Goal: Task Accomplishment & Management: Manage account settings

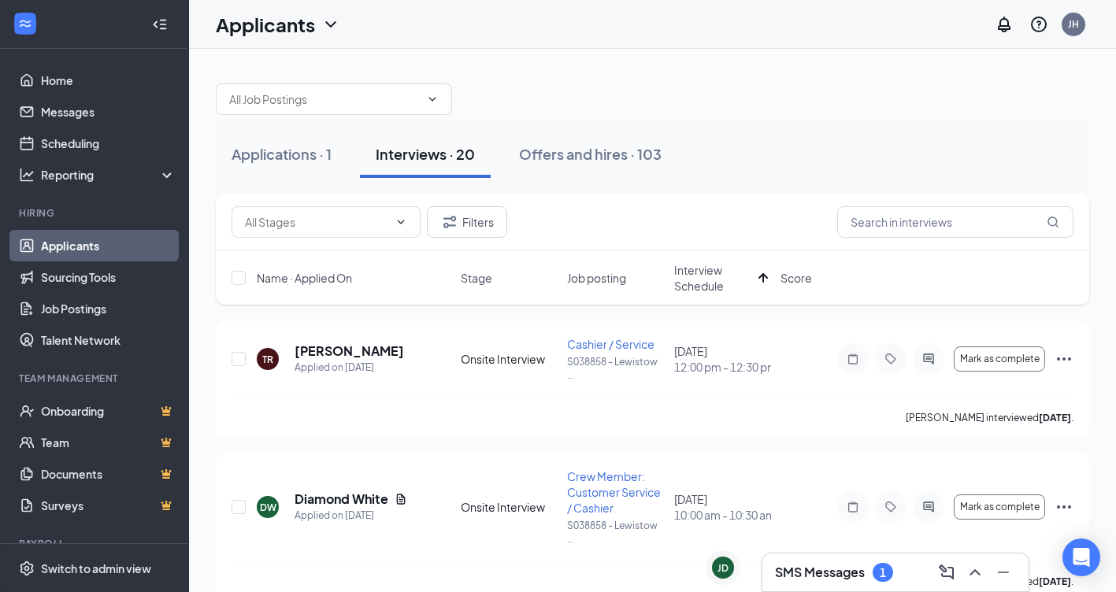
click at [829, 566] on h3 "SMS Messages" at bounding box center [820, 572] width 90 height 17
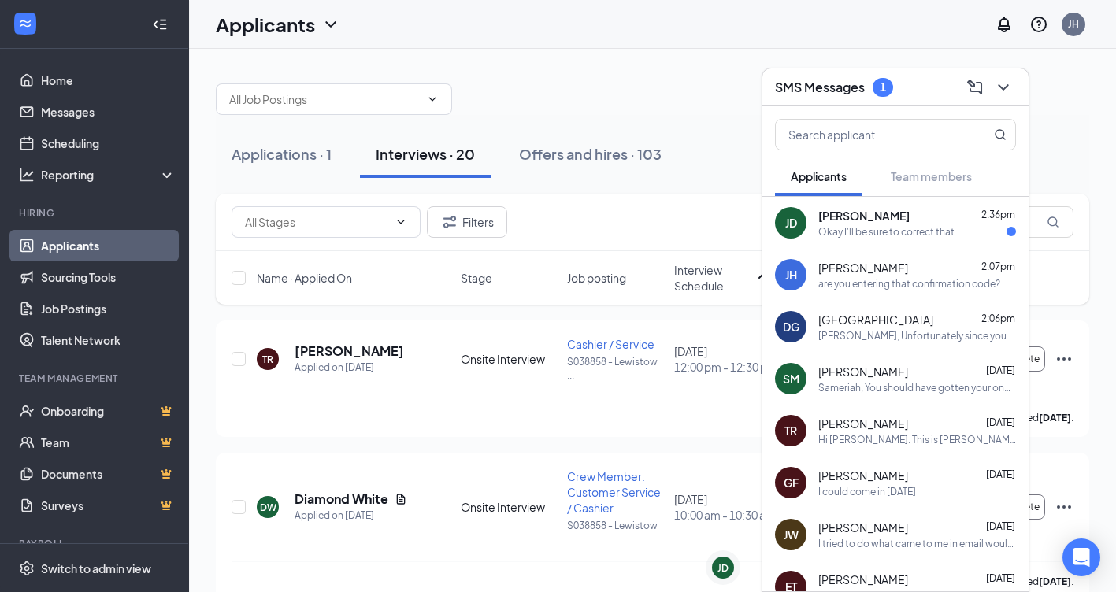
click at [913, 235] on div "Okay I'll be sure to correct that." at bounding box center [887, 231] width 139 height 13
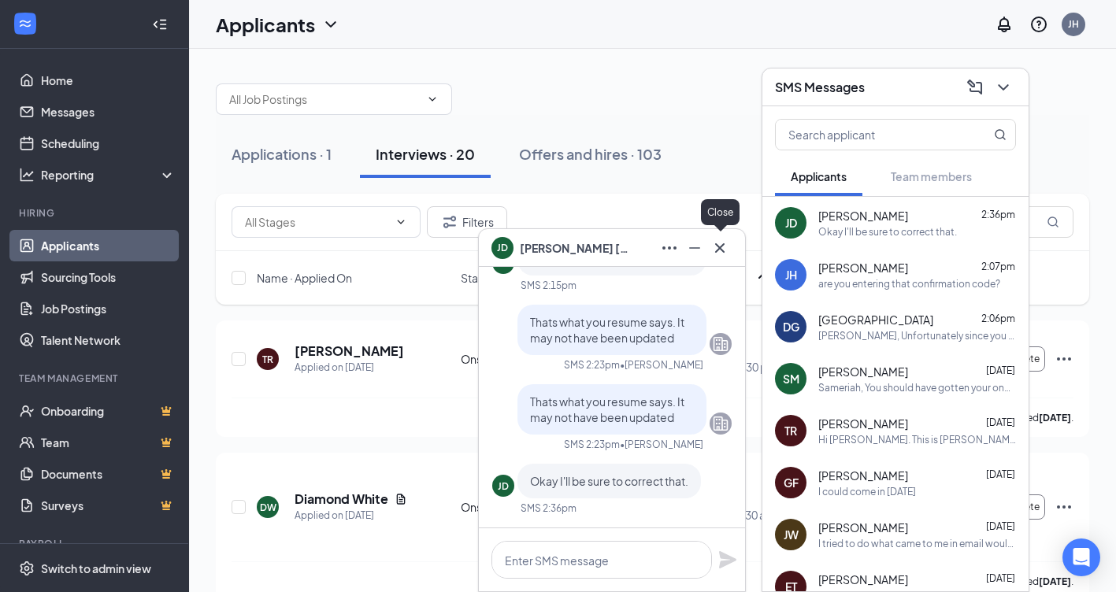
click at [725, 249] on icon "Cross" at bounding box center [719, 248] width 19 height 19
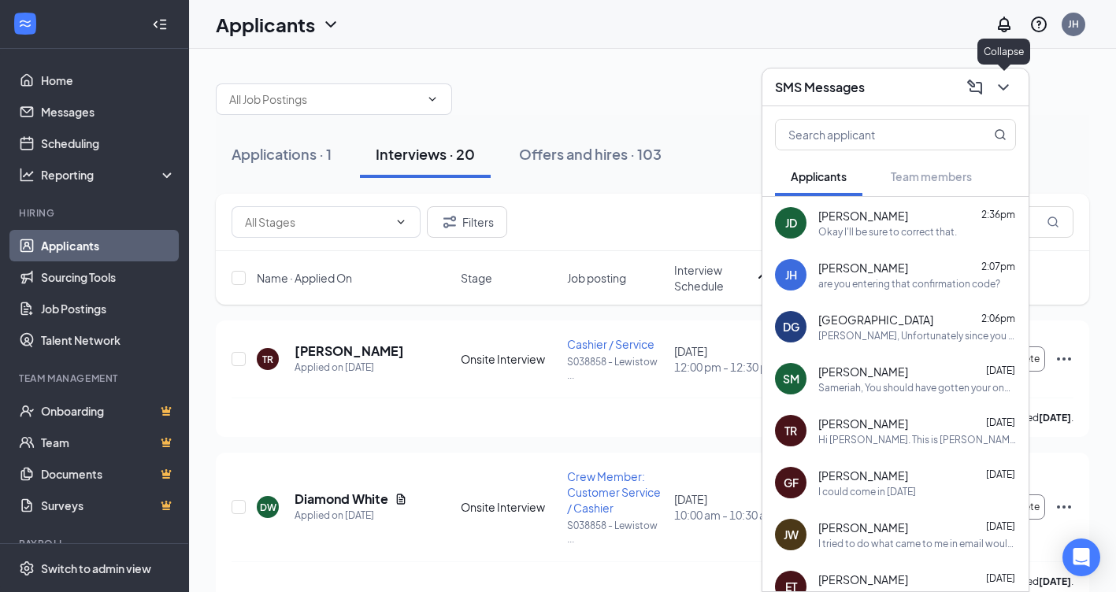
click at [1000, 87] on icon "ChevronDown" at bounding box center [1003, 87] width 10 height 6
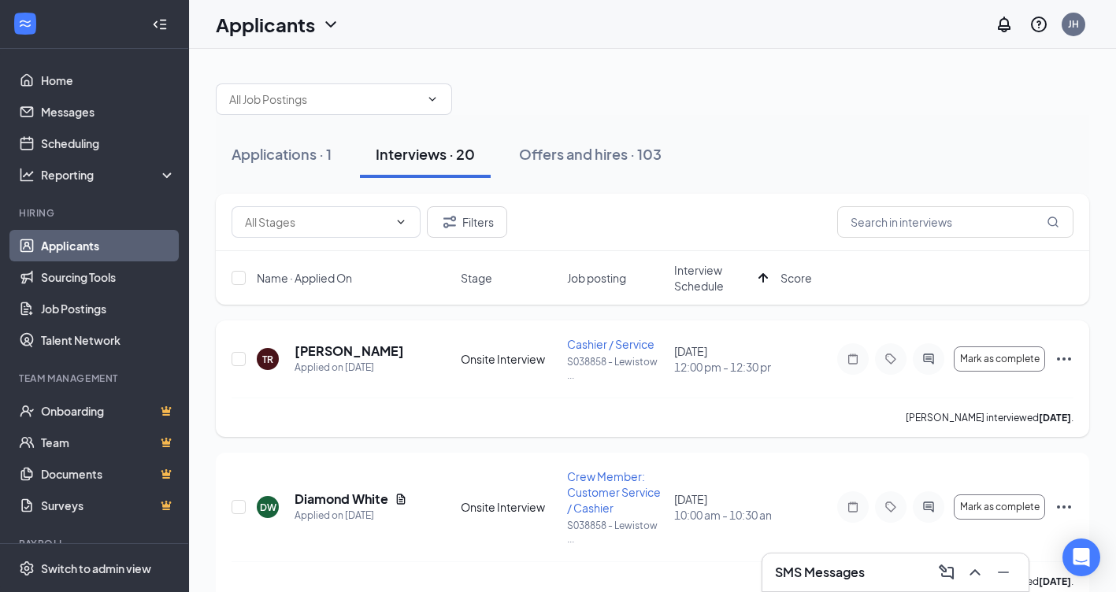
click at [1070, 357] on icon "Ellipses" at bounding box center [1064, 359] width 19 height 19
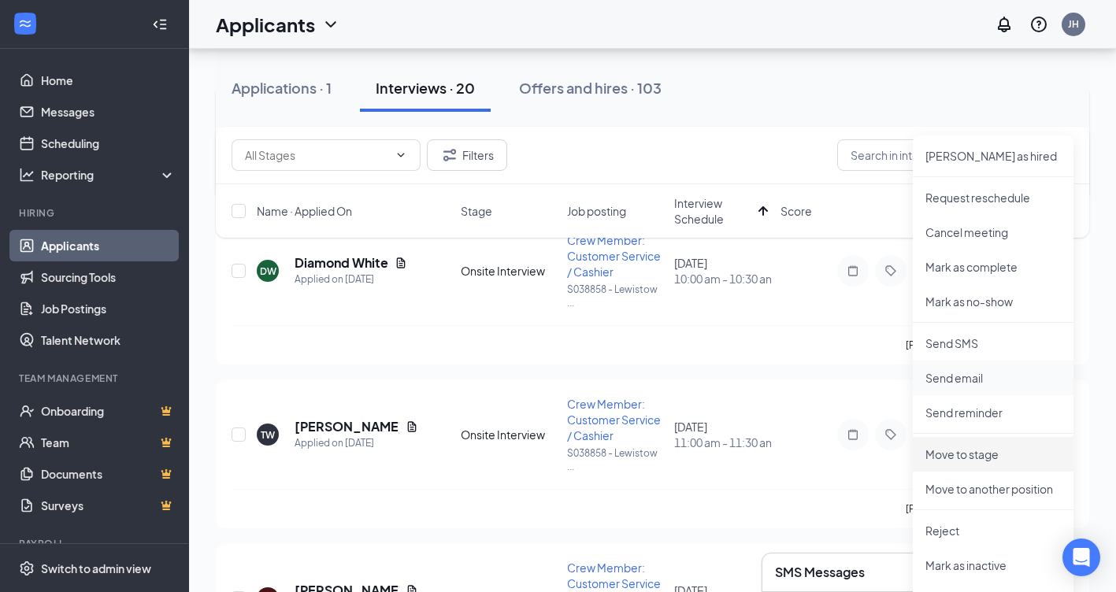
scroll to position [315, 0]
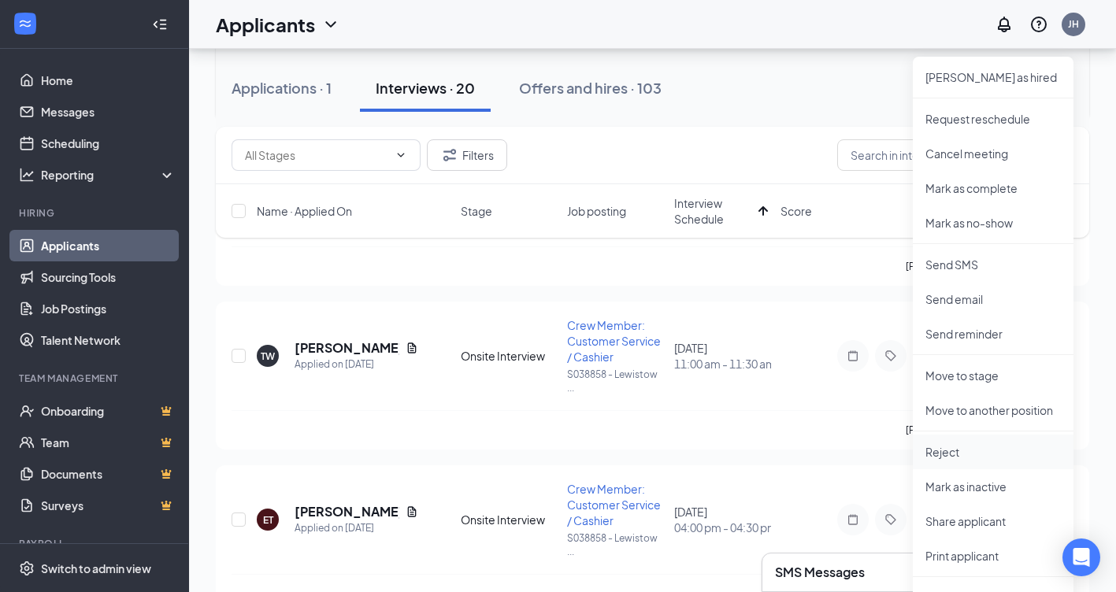
click at [930, 448] on p "Reject" at bounding box center [992, 452] width 135 height 16
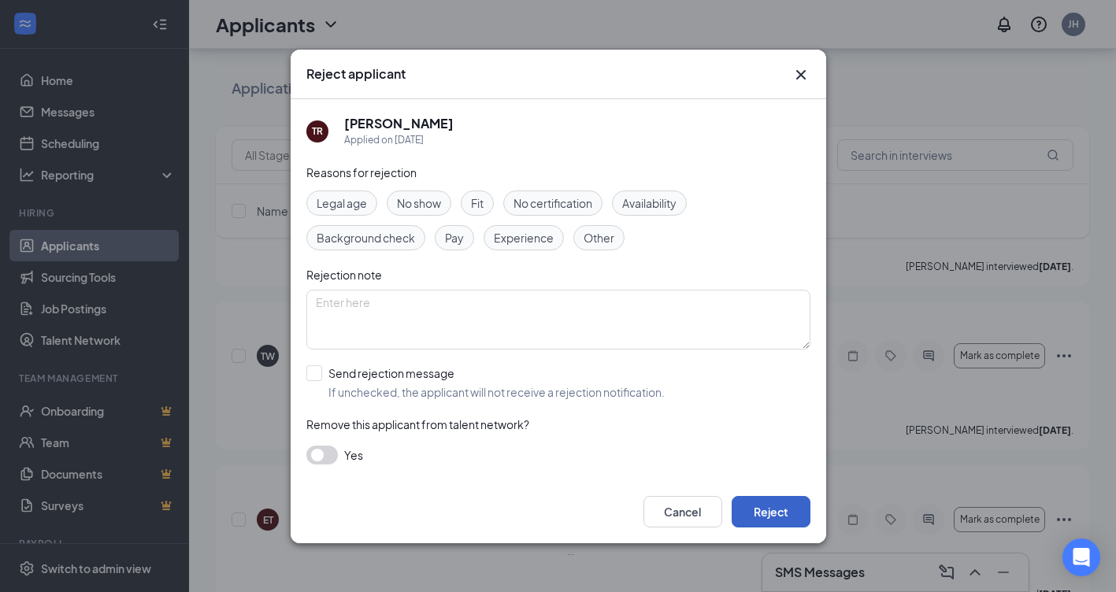
click at [778, 506] on button "Reject" at bounding box center [771, 512] width 79 height 32
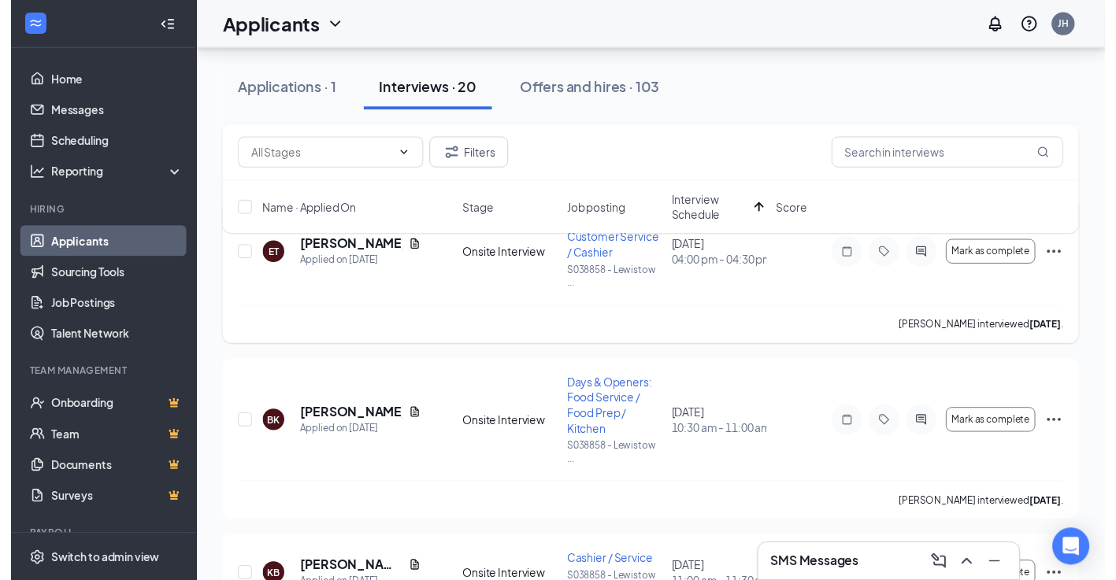
scroll to position [473, 0]
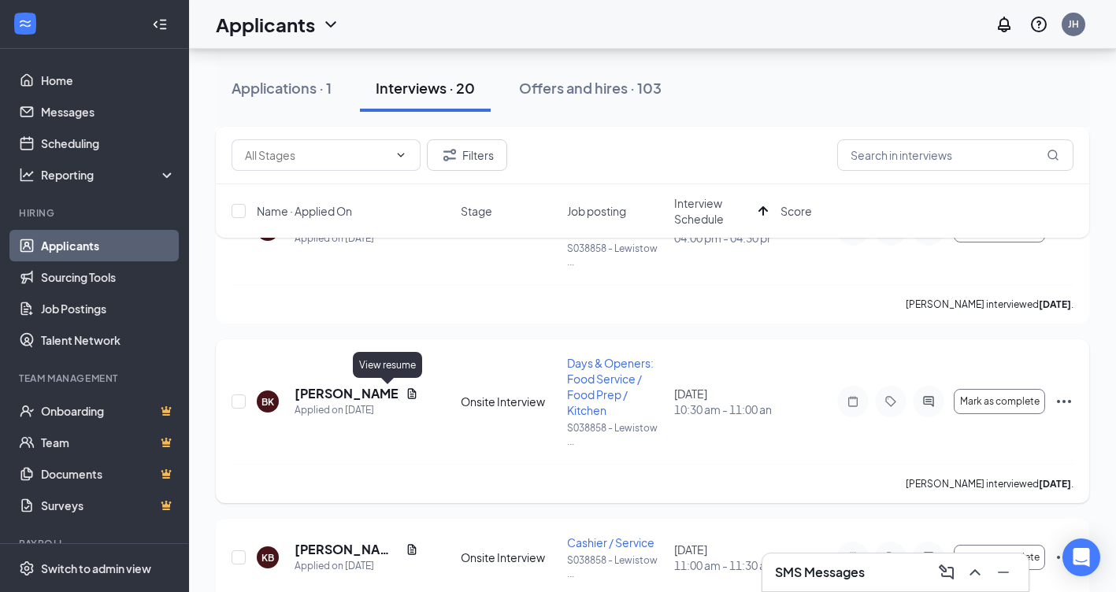
click at [407, 394] on icon "Document" at bounding box center [411, 393] width 9 height 10
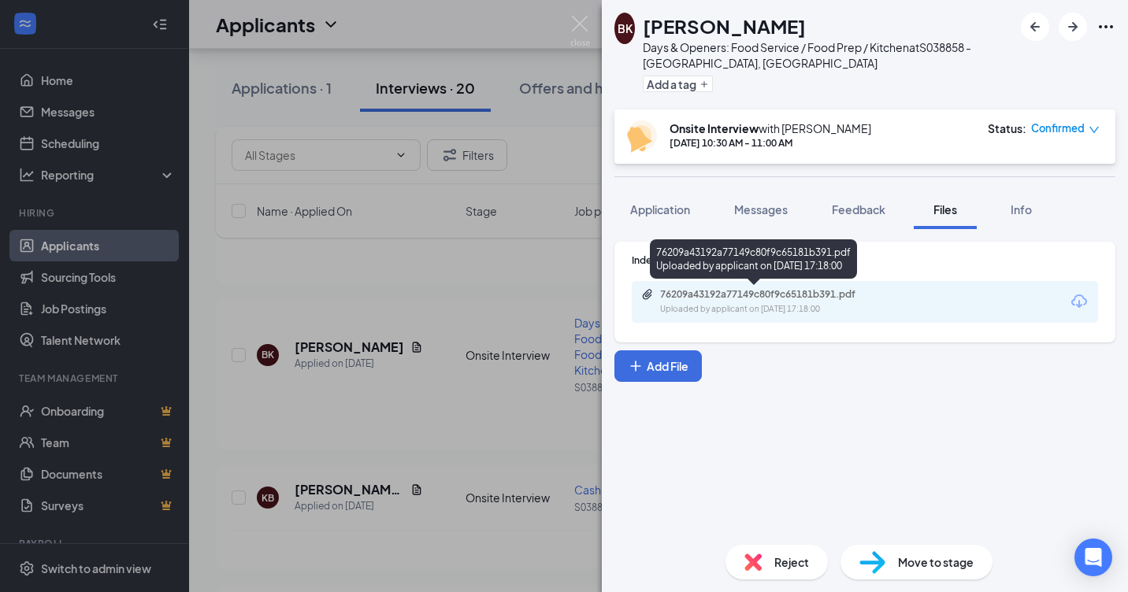
click at [784, 302] on div "76209a43192a77149c80f9c65181b391.pdf Uploaded by applicant on [DATE] 17:18:00" at bounding box center [768, 302] width 255 height 28
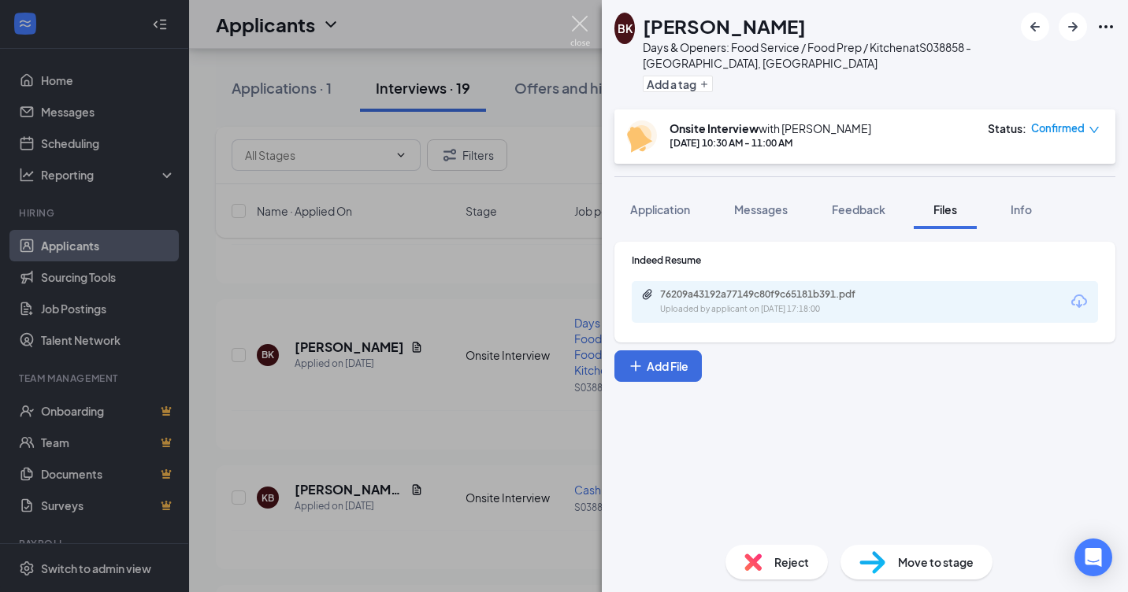
click at [577, 17] on img at bounding box center [580, 31] width 20 height 31
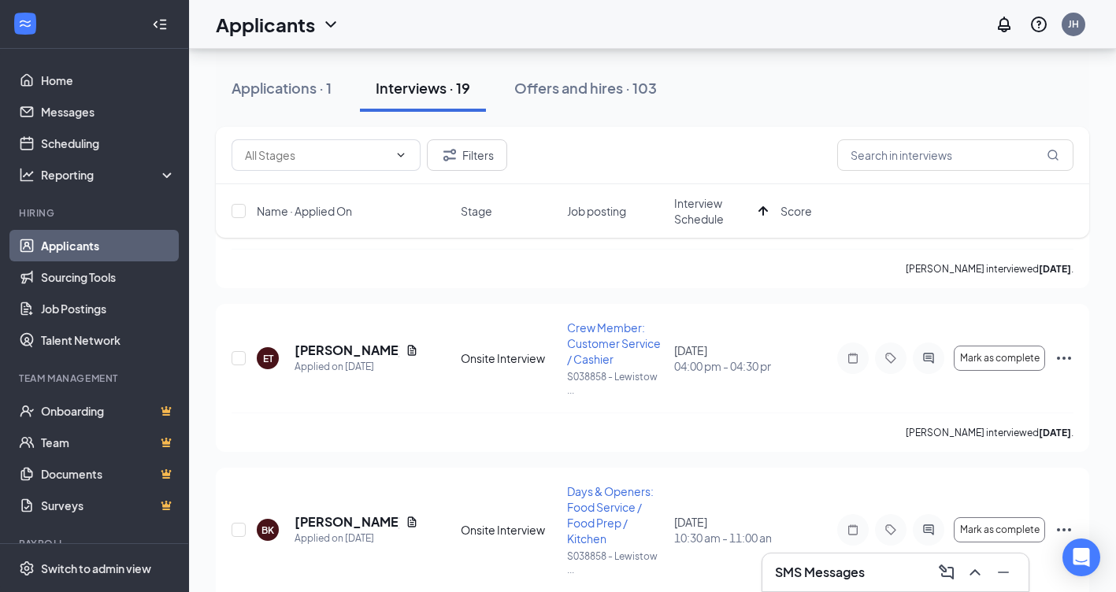
scroll to position [394, 0]
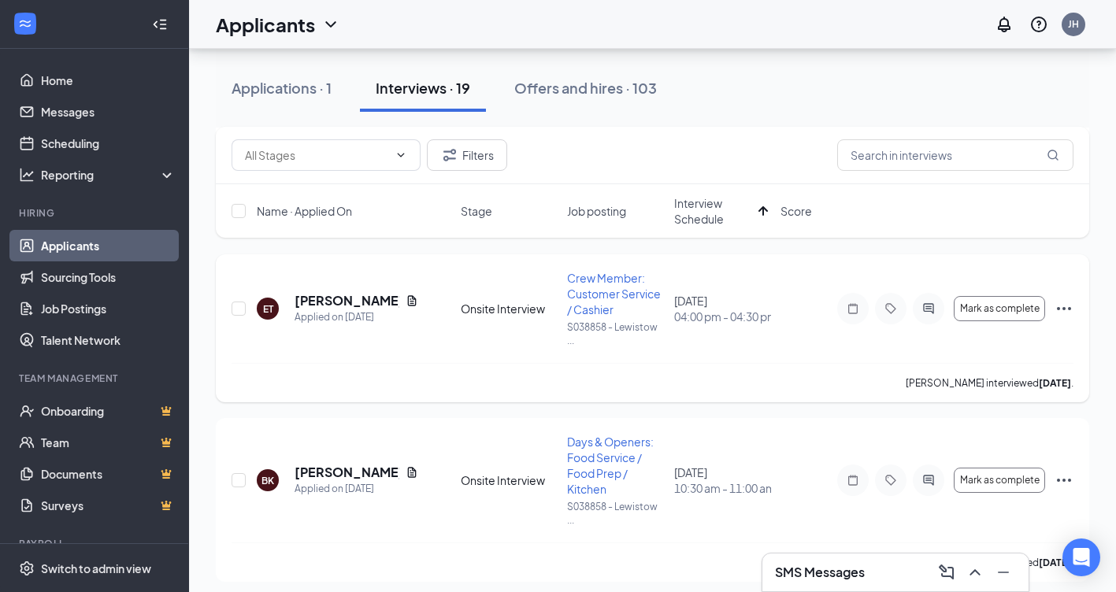
click at [1068, 303] on icon "Ellipses" at bounding box center [1064, 308] width 19 height 19
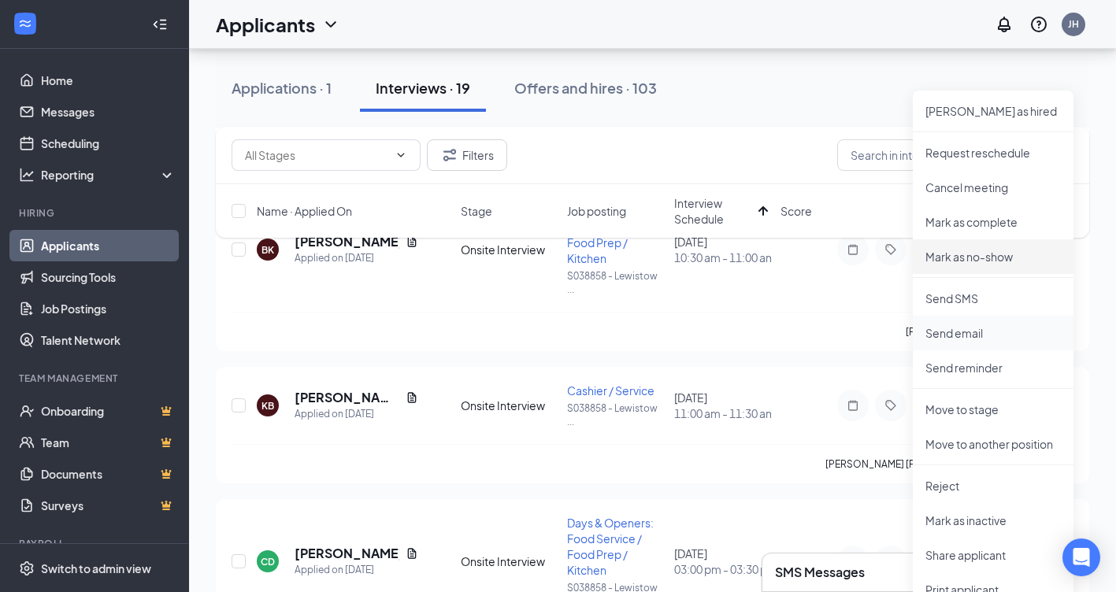
scroll to position [630, 0]
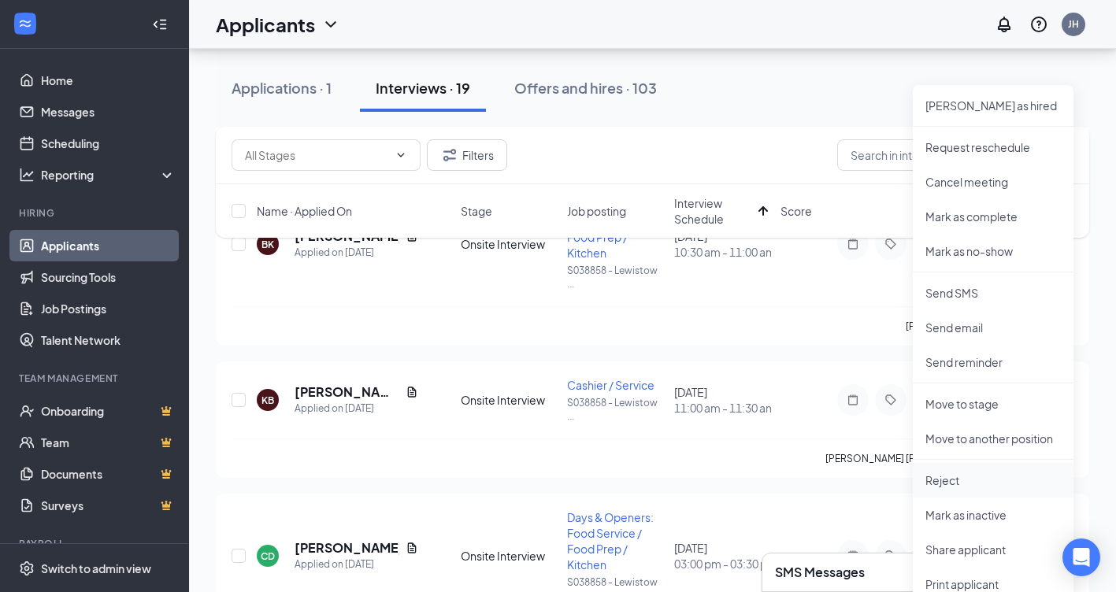
click at [935, 484] on p "Reject" at bounding box center [992, 481] width 135 height 16
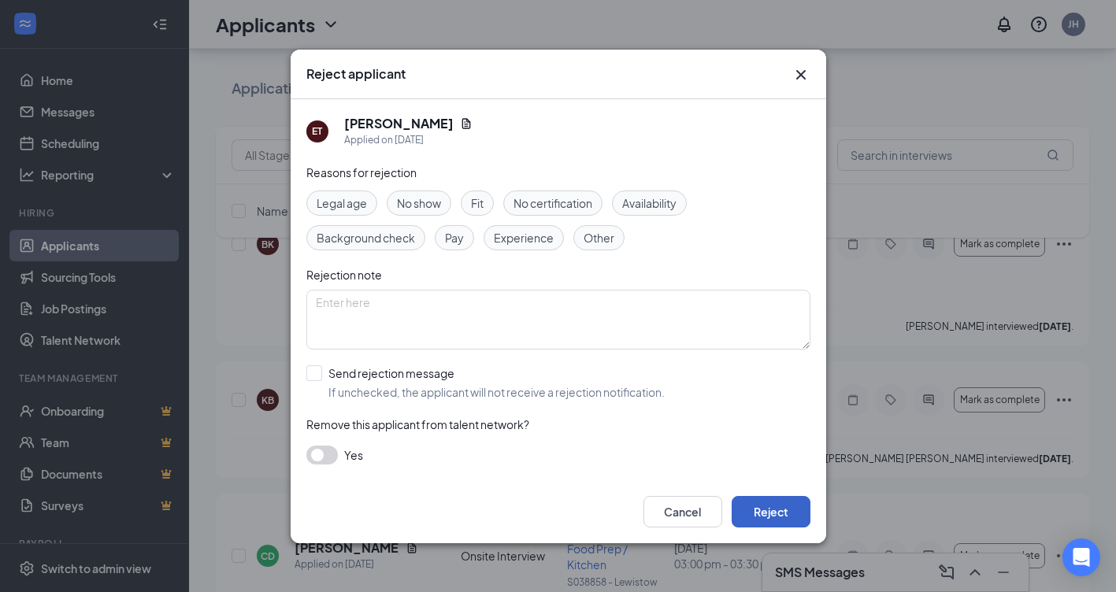
click at [760, 517] on button "Reject" at bounding box center [771, 512] width 79 height 32
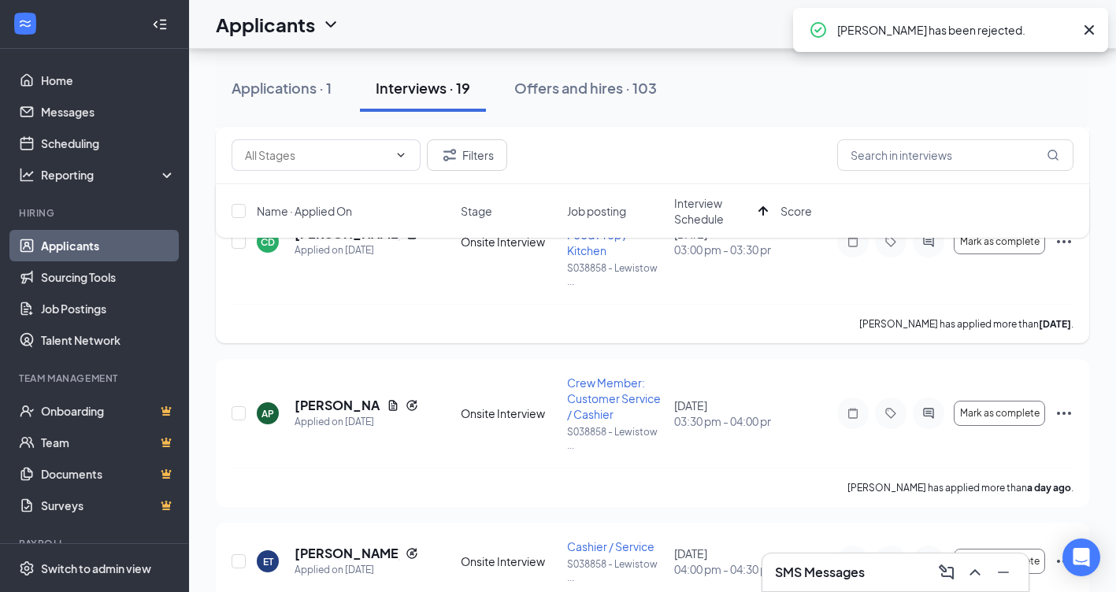
scroll to position [788, 0]
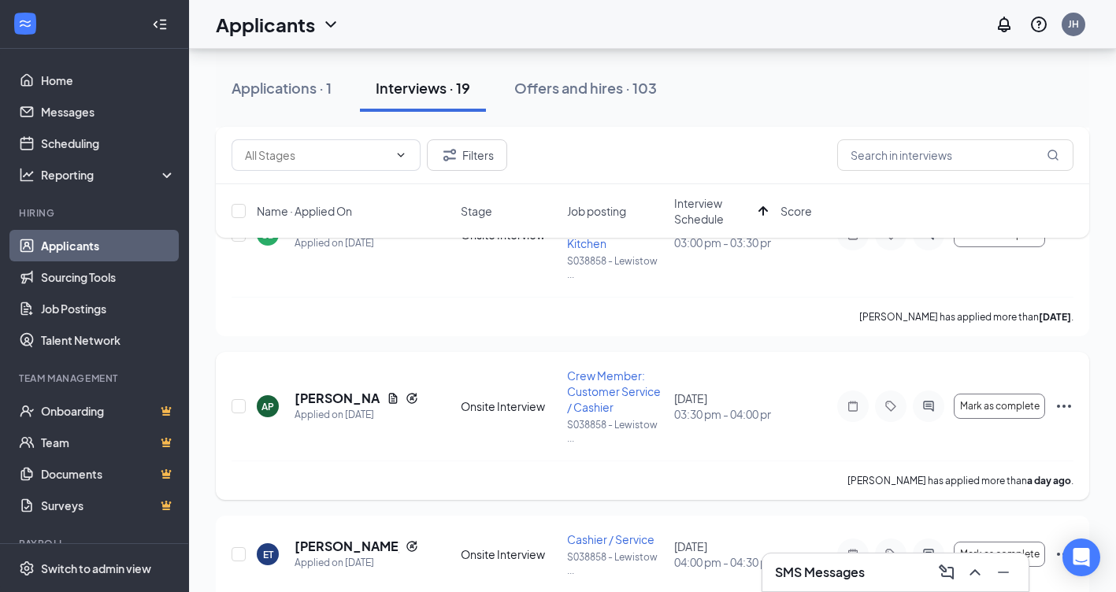
click at [1066, 403] on icon "Ellipses" at bounding box center [1064, 406] width 19 height 19
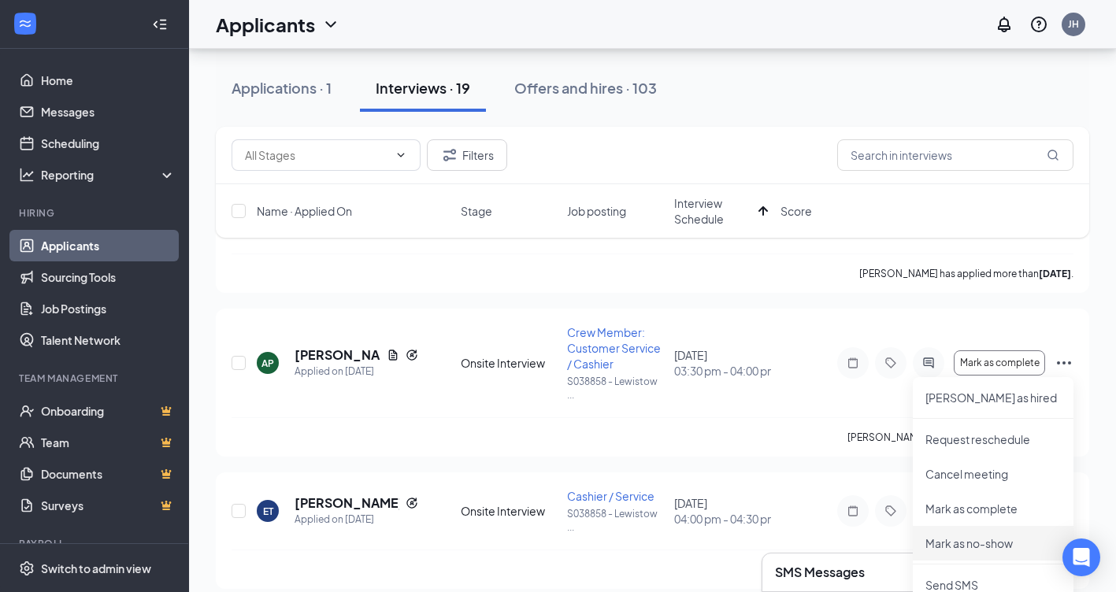
scroll to position [866, 0]
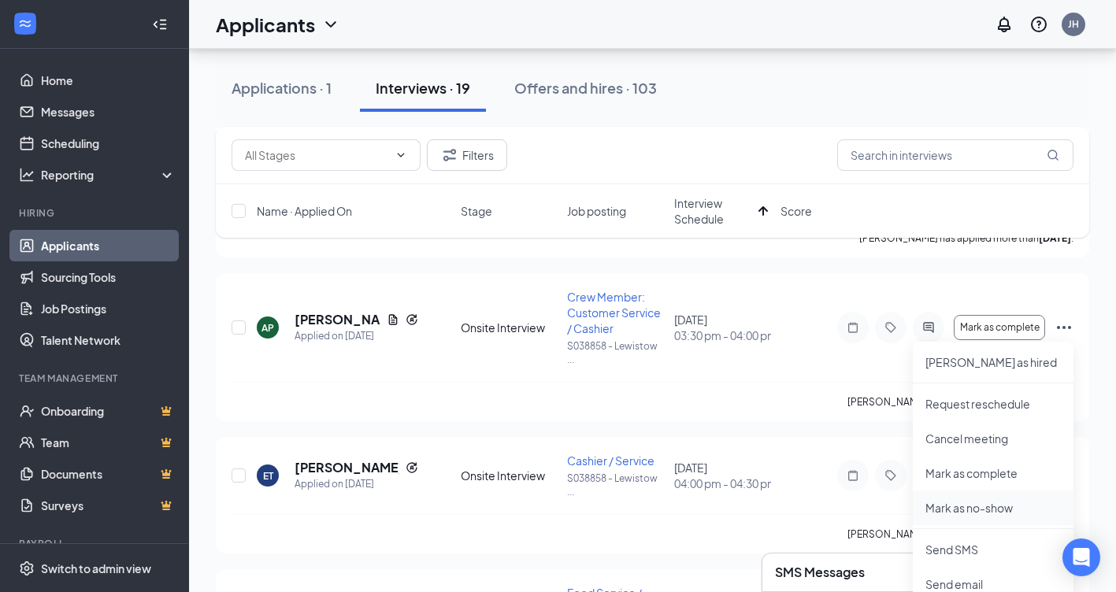
click at [981, 506] on p "Mark as no-show" at bounding box center [992, 508] width 135 height 16
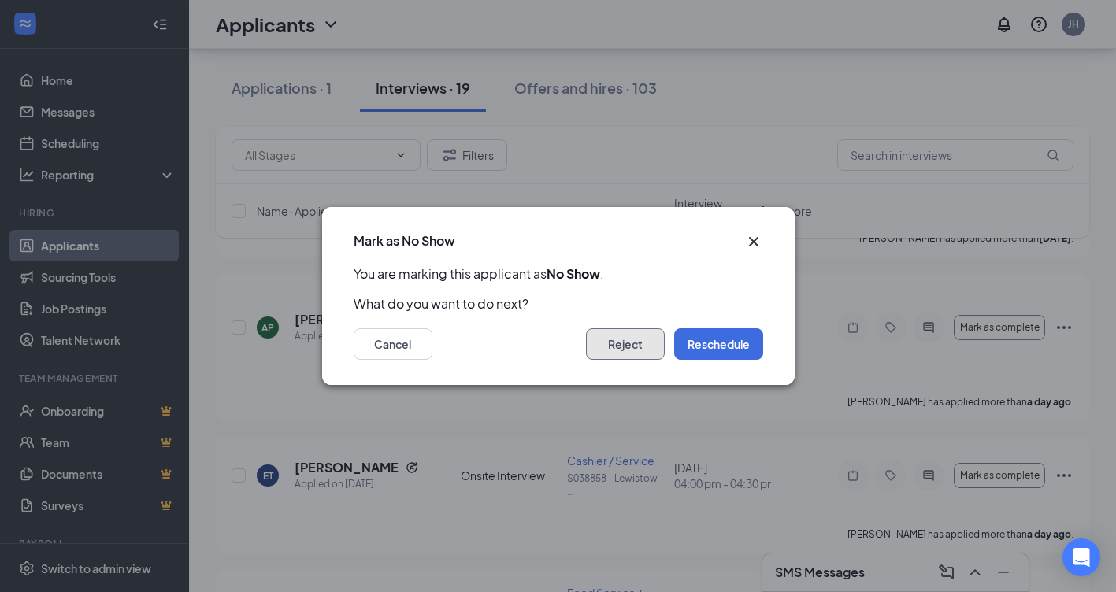
click at [644, 342] on button "Reject" at bounding box center [625, 344] width 79 height 32
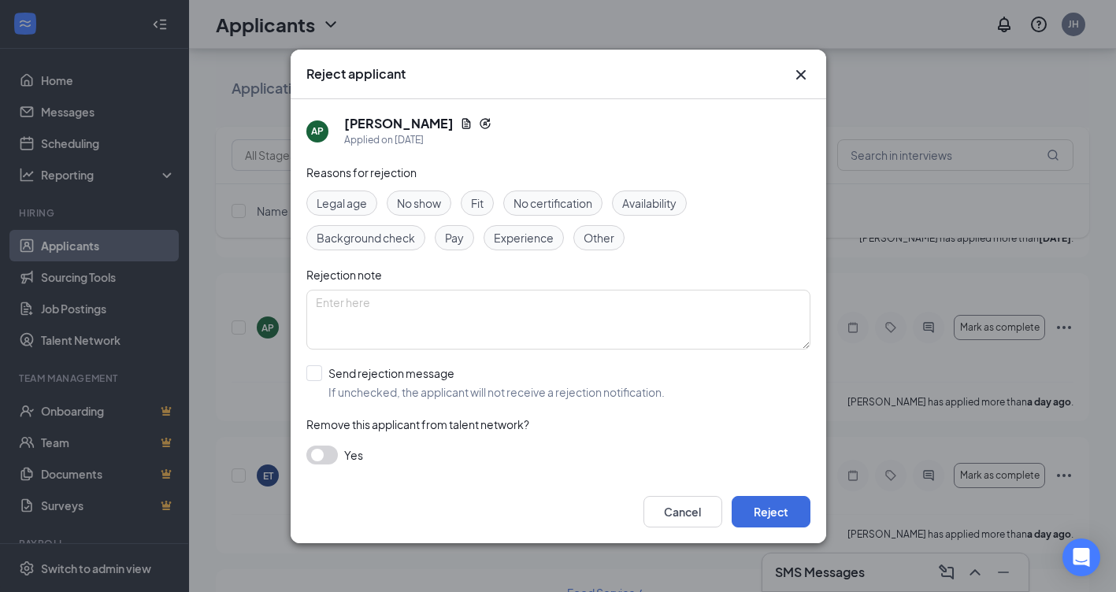
click at [420, 195] on span "No show" at bounding box center [419, 203] width 44 height 17
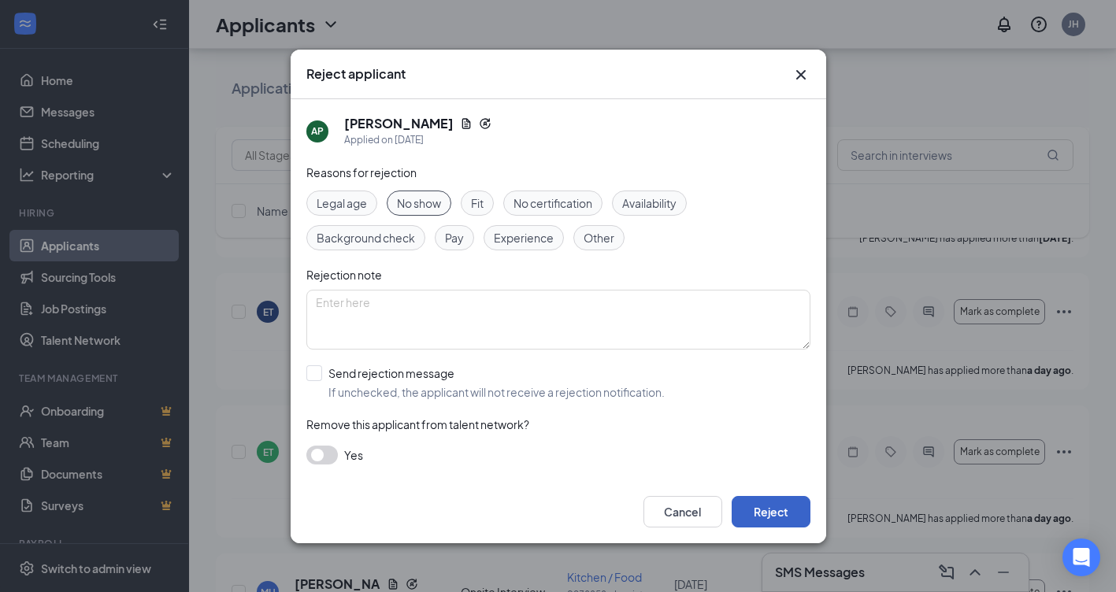
click at [773, 504] on button "Reject" at bounding box center [771, 512] width 79 height 32
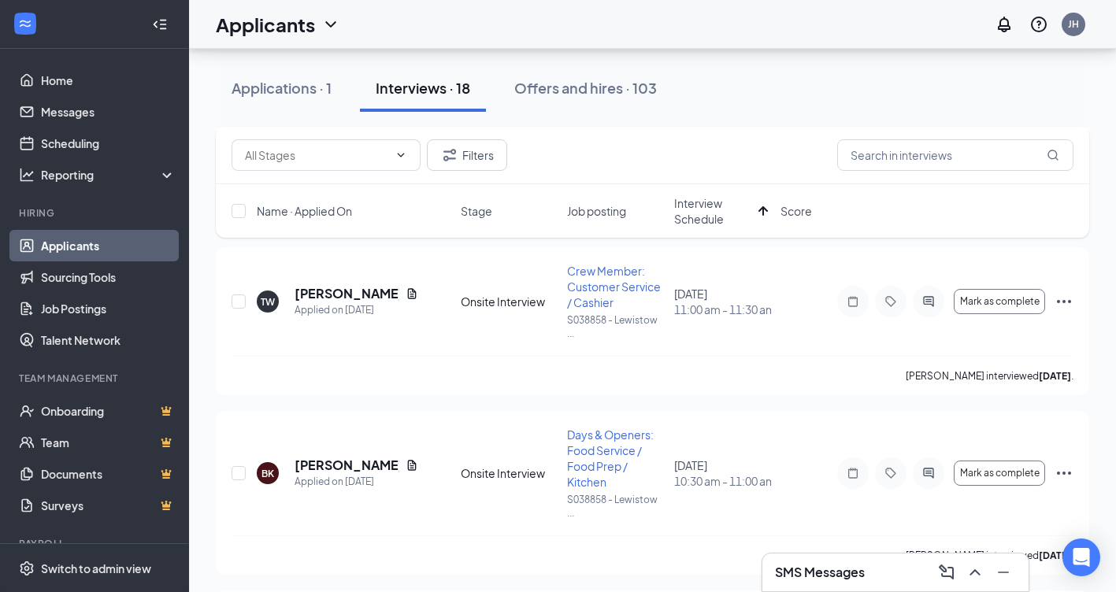
scroll to position [236, 0]
click at [1060, 297] on icon "Ellipses" at bounding box center [1064, 302] width 19 height 19
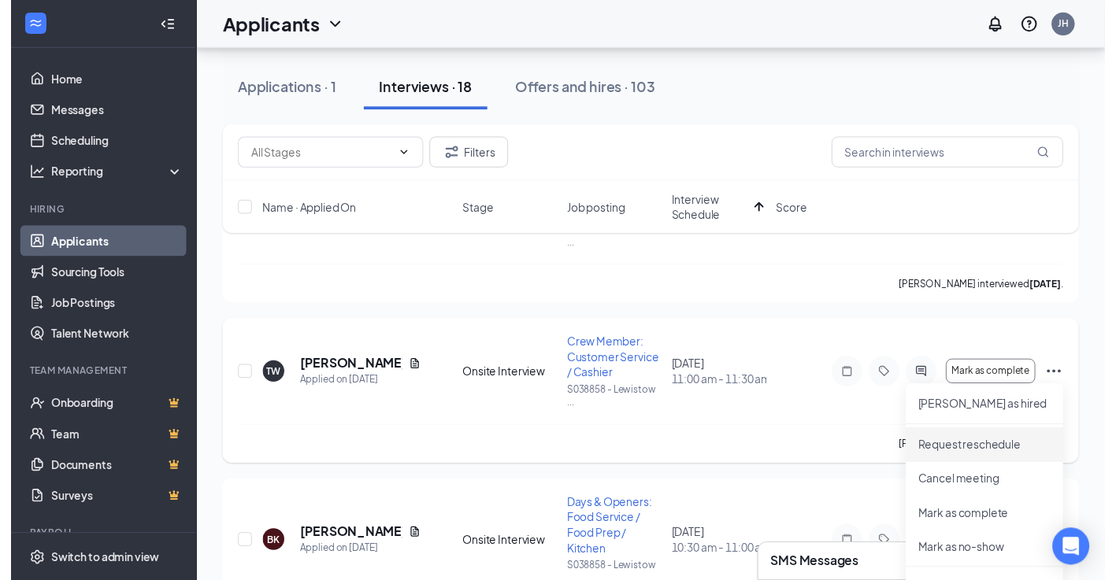
scroll to position [158, 0]
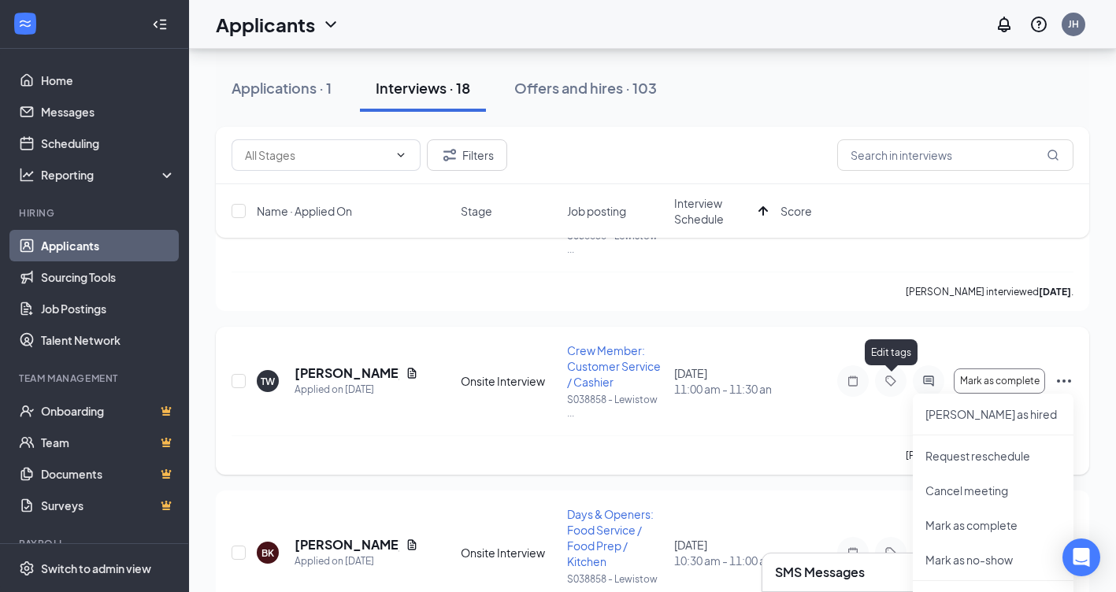
click at [894, 376] on icon "Tag" at bounding box center [890, 381] width 19 height 13
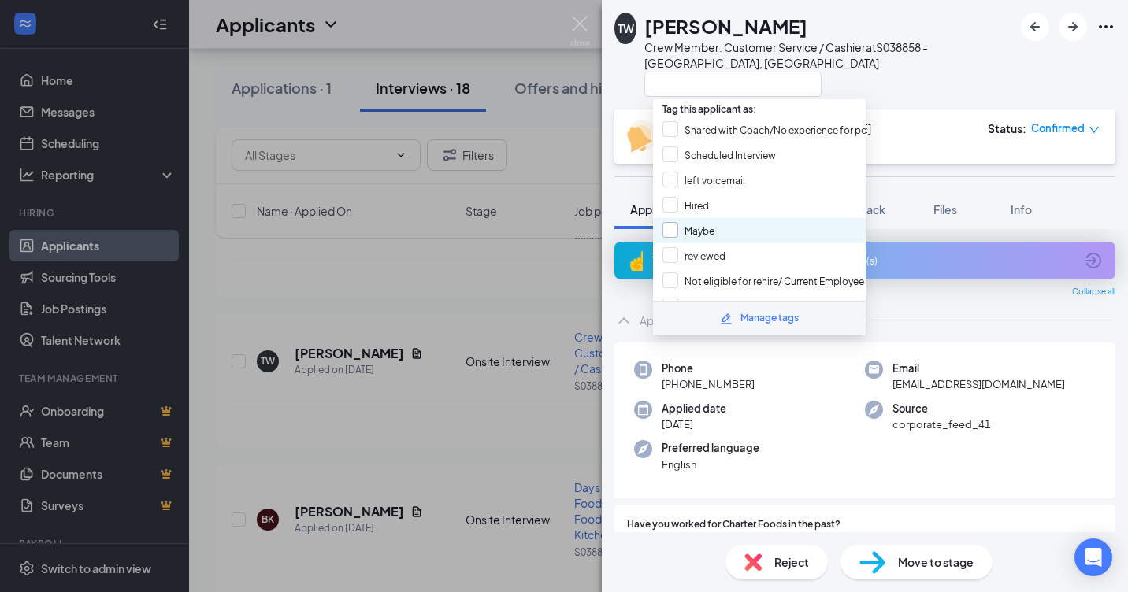
click at [673, 228] on input "Maybe" at bounding box center [688, 230] width 52 height 17
checkbox input "true"
click at [580, 18] on img at bounding box center [580, 31] width 20 height 31
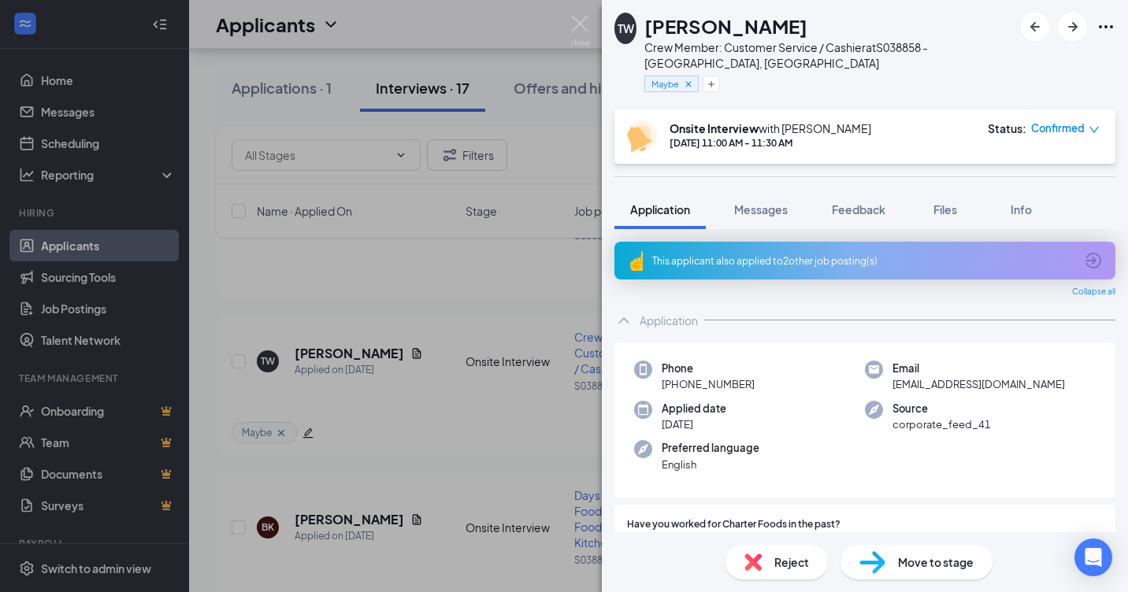
click at [577, 15] on div "TW [PERSON_NAME] Crew Member: Customer Service / Cashier at S038858 - [GEOGRAPH…" at bounding box center [564, 296] width 1128 height 592
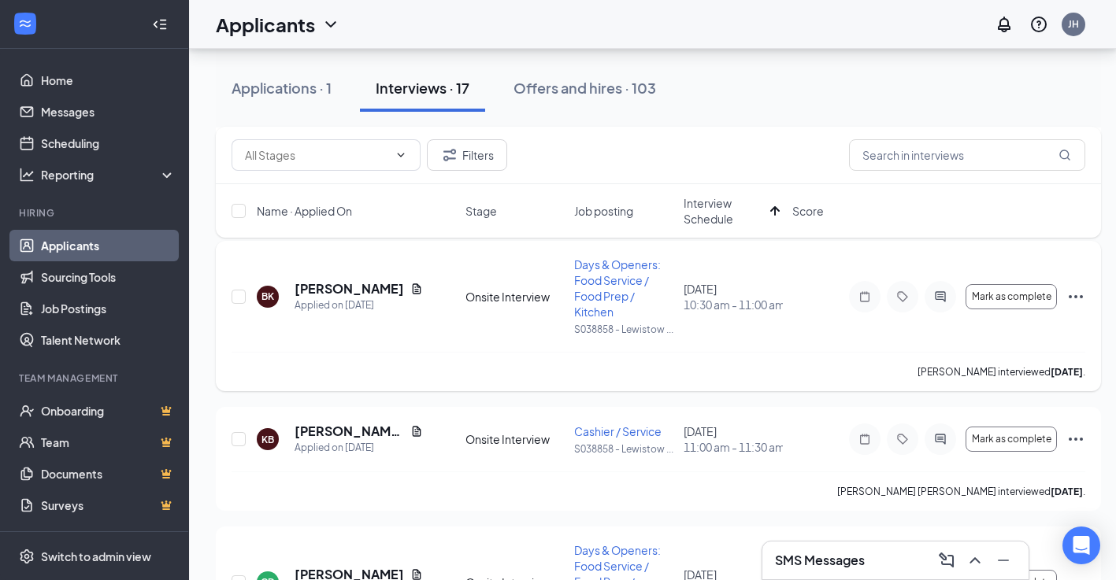
scroll to position [394, 0]
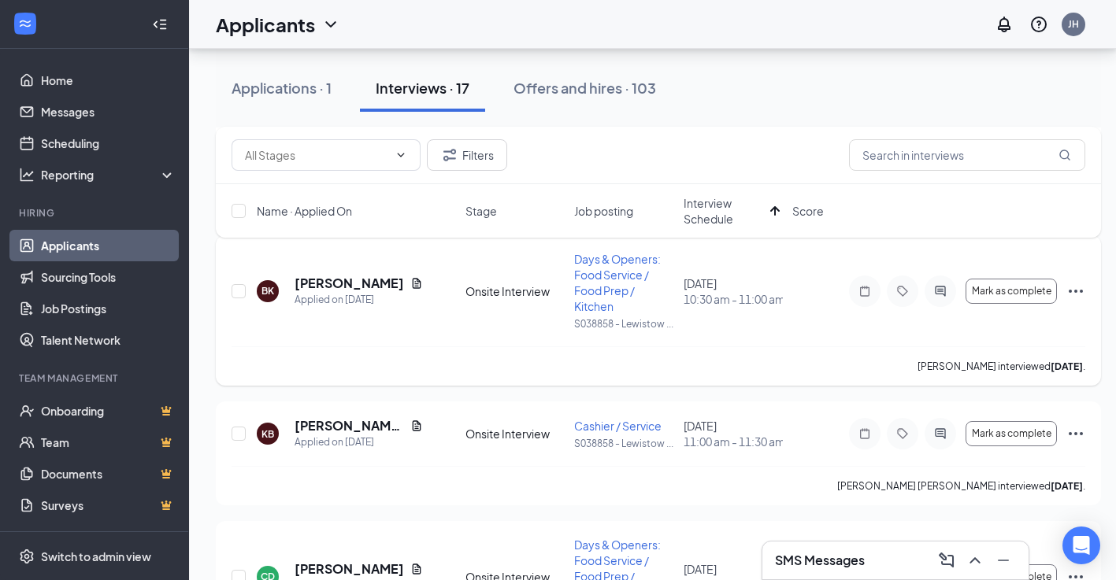
click at [1071, 301] on icon "Ellipses" at bounding box center [1075, 291] width 19 height 19
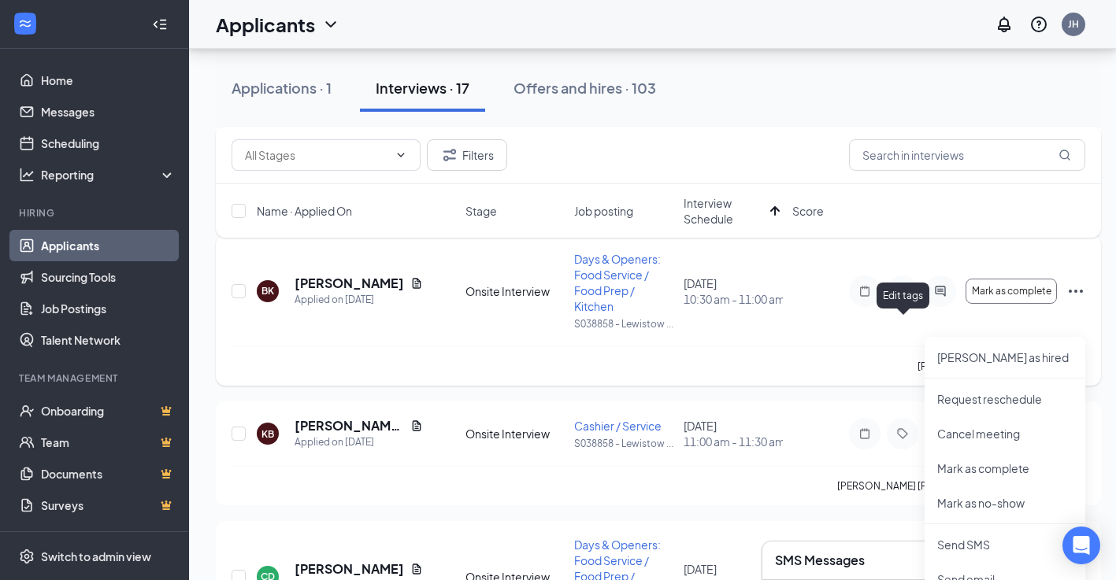
click at [902, 298] on icon "Tag" at bounding box center [902, 291] width 19 height 13
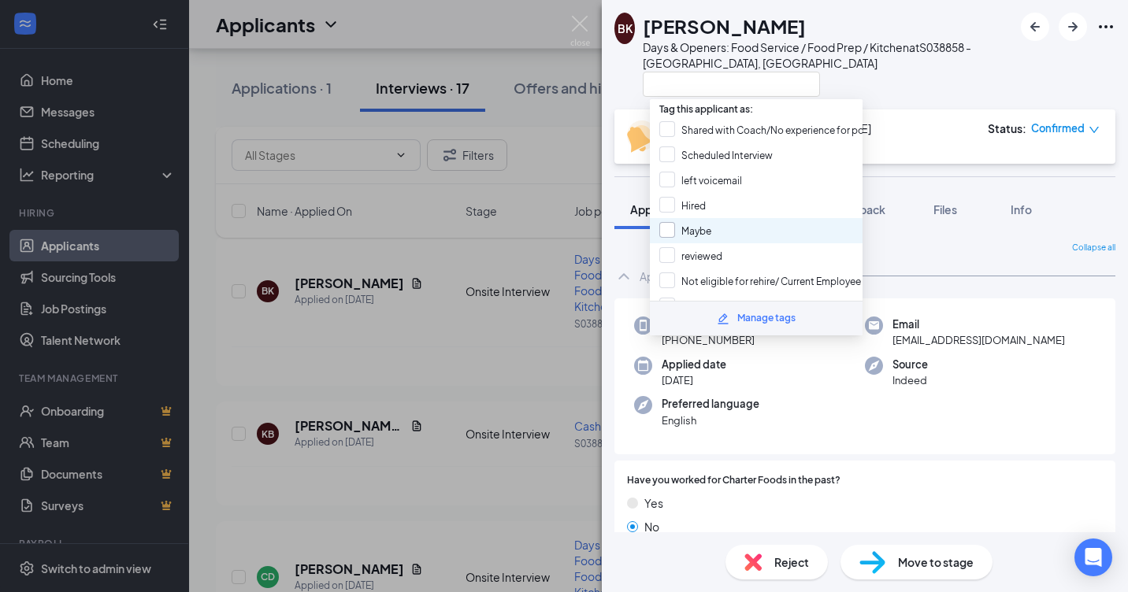
click at [670, 234] on input "Maybe" at bounding box center [685, 230] width 52 height 17
checkbox input "true"
click at [577, 19] on img at bounding box center [580, 31] width 20 height 31
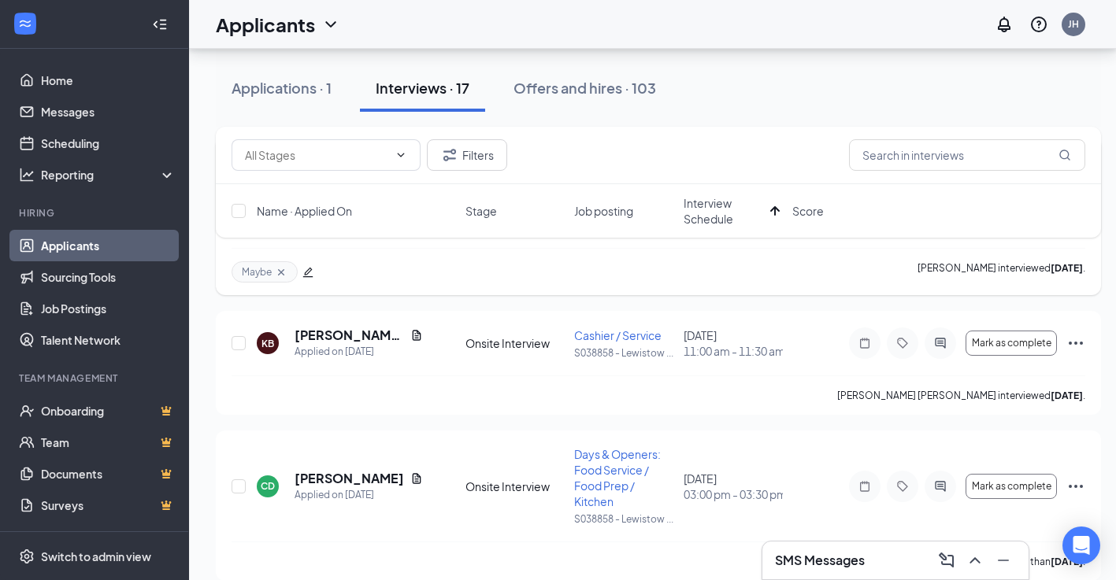
scroll to position [551, 0]
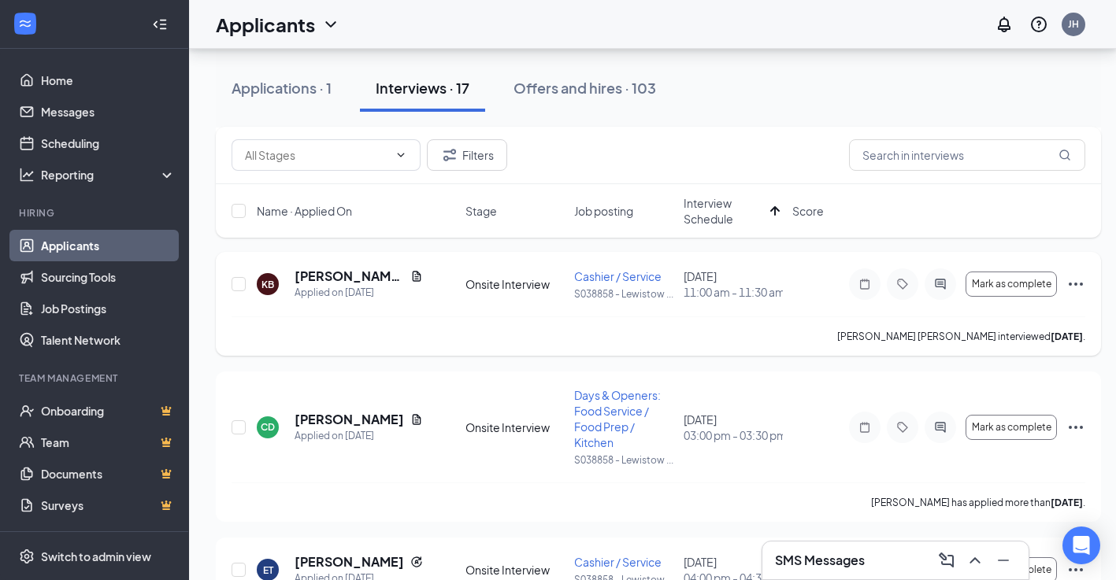
click at [1080, 294] on icon "Ellipses" at bounding box center [1075, 284] width 19 height 19
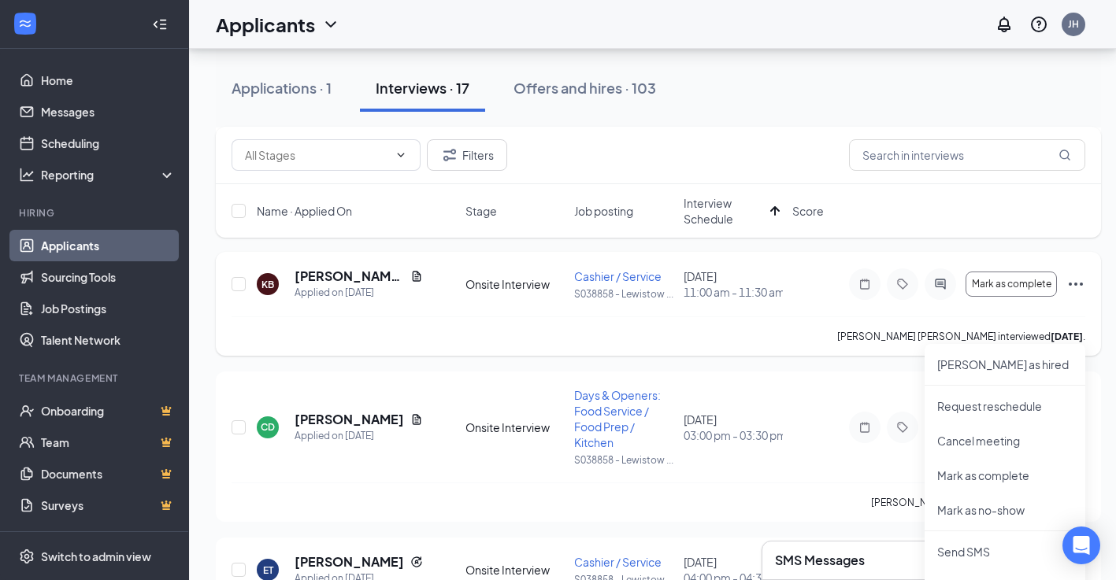
click at [1074, 294] on icon "Ellipses" at bounding box center [1075, 284] width 19 height 19
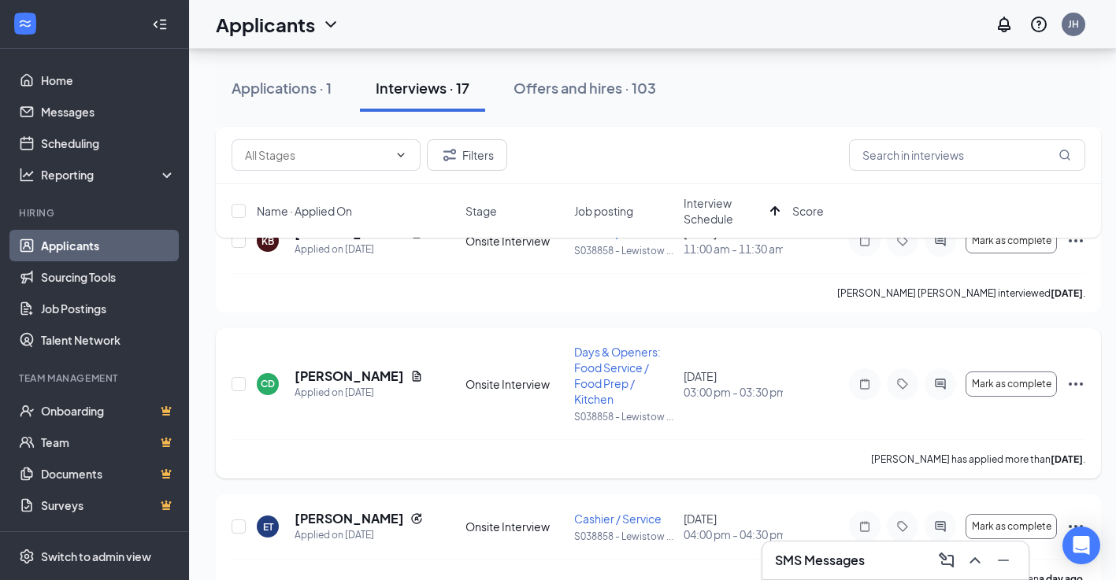
scroll to position [630, 0]
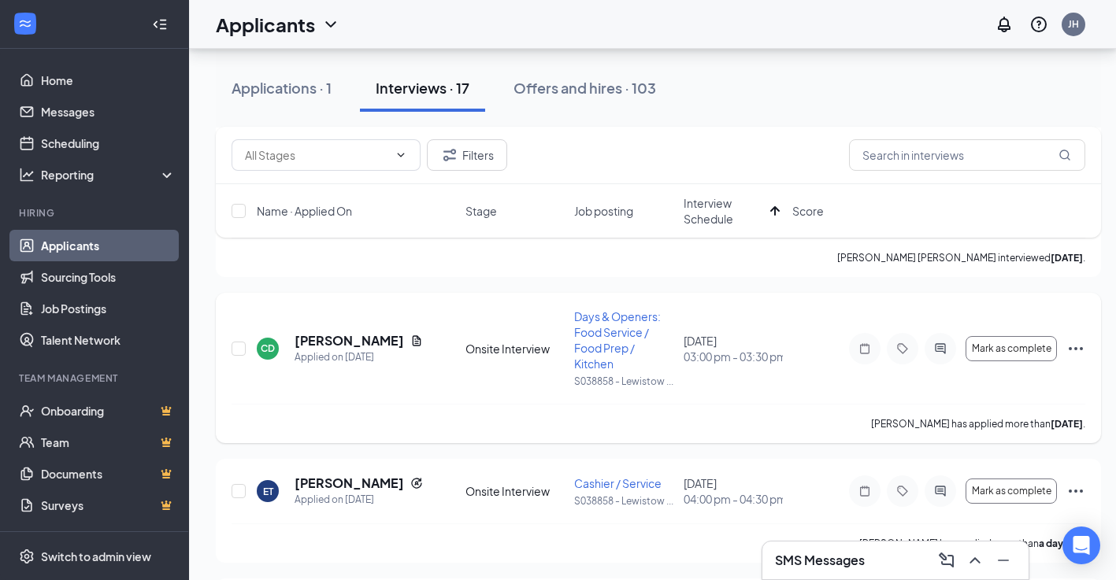
click at [1081, 351] on icon "Ellipses" at bounding box center [1076, 348] width 14 height 3
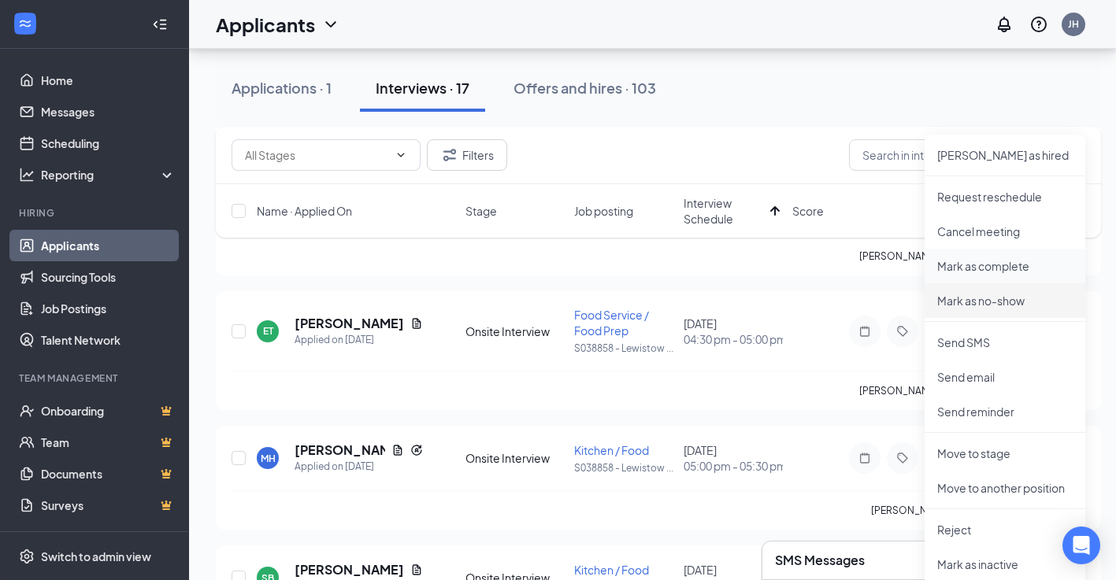
scroll to position [945, 0]
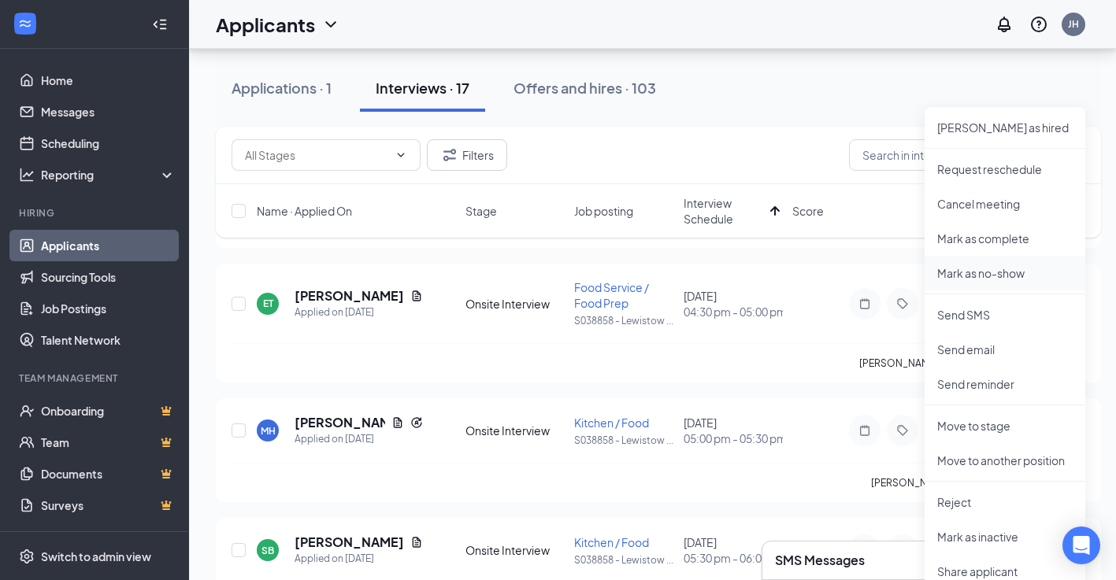
click at [995, 271] on p "Mark as no-show" at bounding box center [1004, 273] width 135 height 16
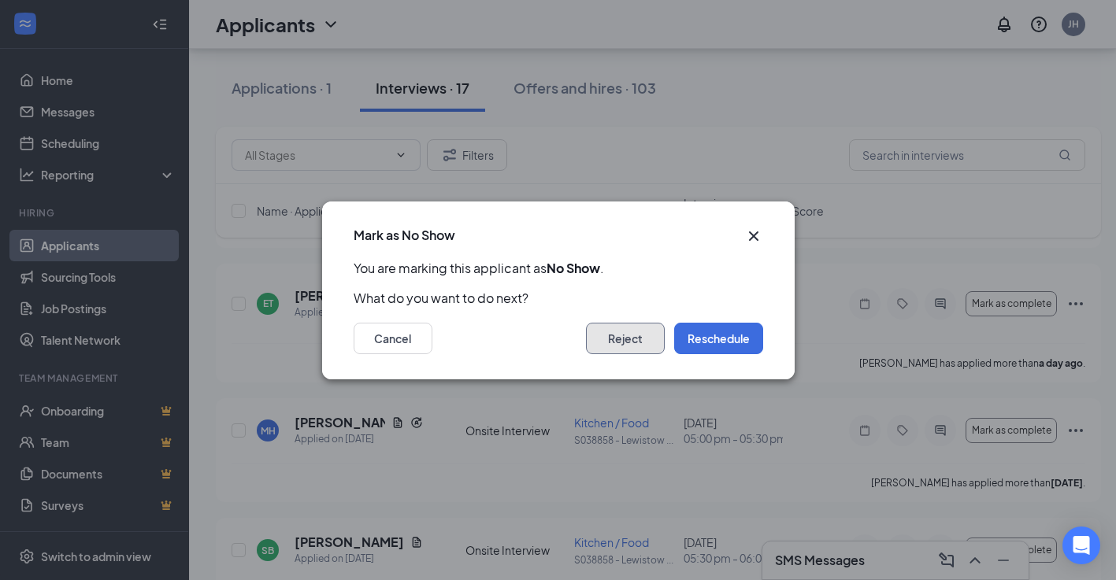
click at [634, 336] on button "Reject" at bounding box center [625, 339] width 79 height 32
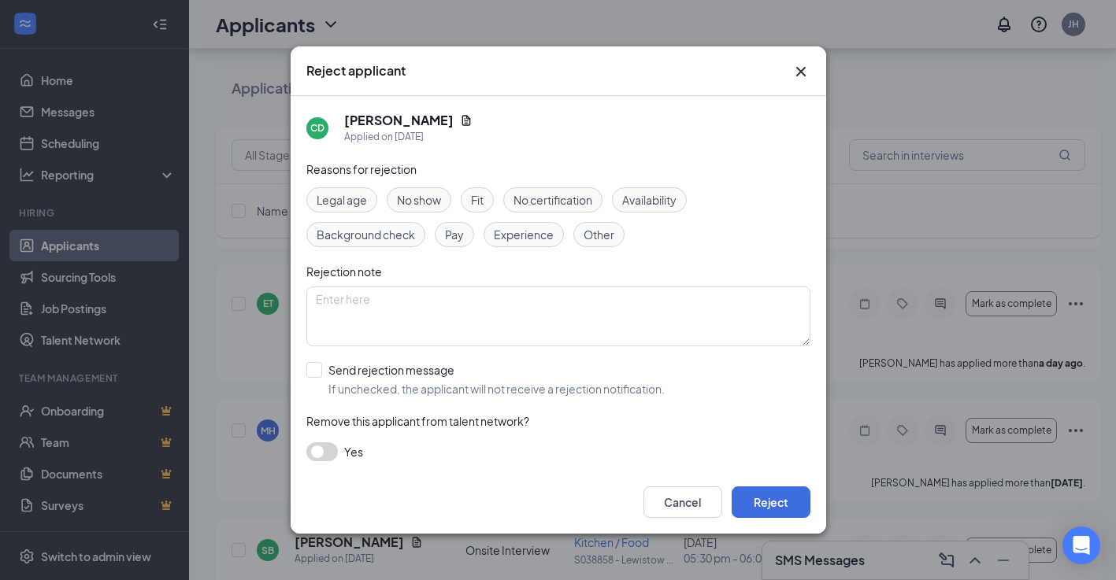
click at [412, 191] on span "No show" at bounding box center [419, 199] width 44 height 17
click at [778, 506] on button "Reject" at bounding box center [771, 503] width 79 height 32
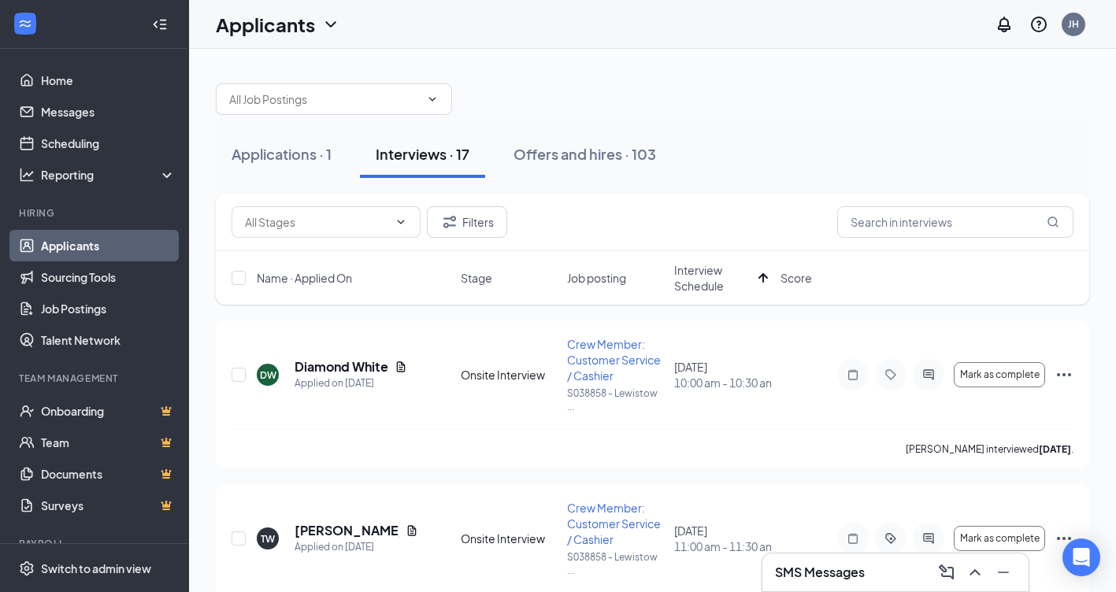
scroll to position [0, 0]
click at [964, 224] on input "text" at bounding box center [955, 222] width 236 height 32
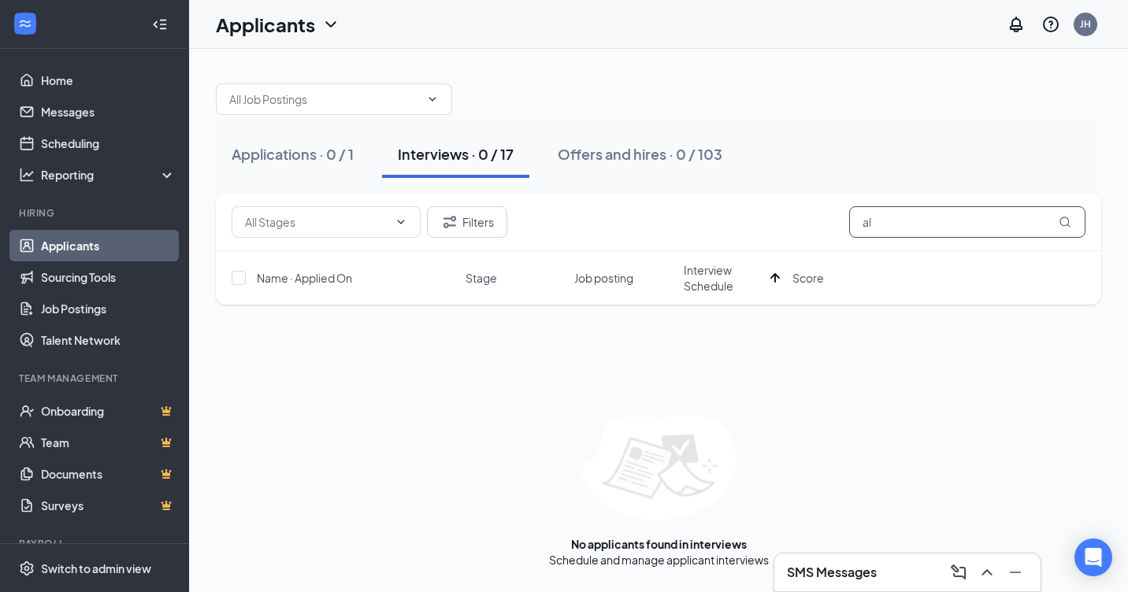
type input "a"
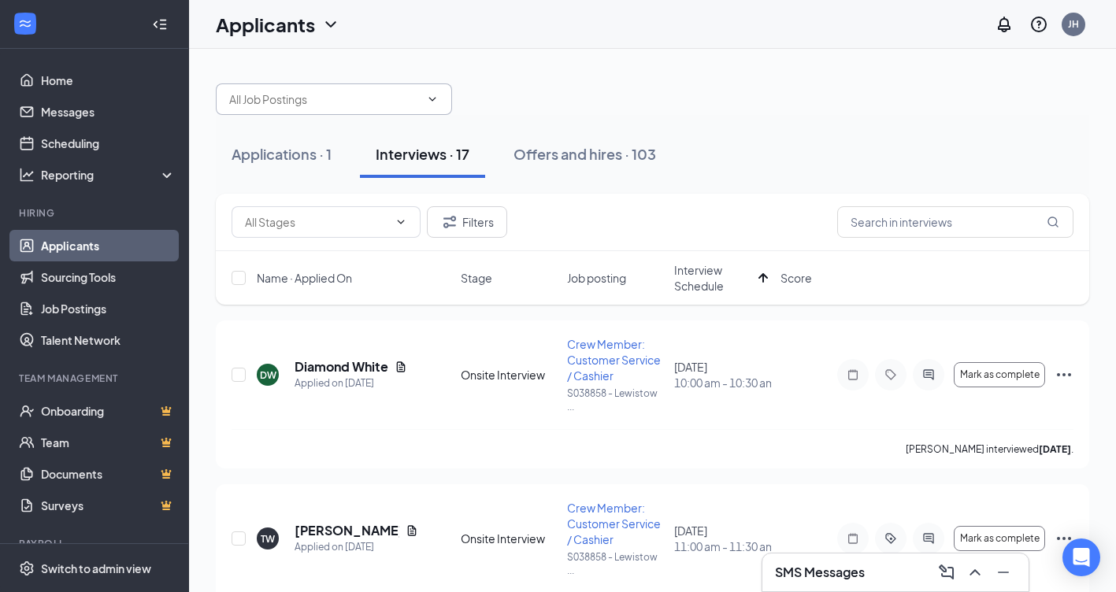
click at [425, 101] on span at bounding box center [431, 99] width 16 height 13
click at [433, 100] on icon "ChevronDown" at bounding box center [432, 99] width 7 height 4
click at [433, 95] on icon "ChevronDown" at bounding box center [432, 99] width 13 height 13
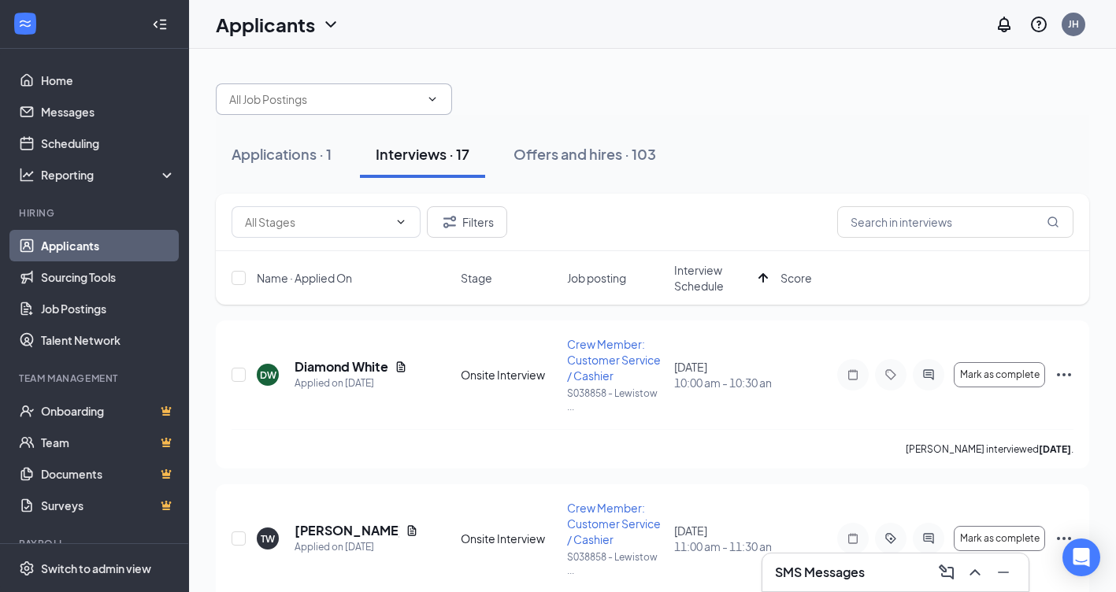
click at [329, 20] on icon "ChevronDown" at bounding box center [330, 24] width 19 height 19
click at [328, 23] on icon "ChevronDown" at bounding box center [330, 24] width 10 height 6
click at [294, 102] on link "Archived applicants" at bounding box center [310, 103] width 170 height 16
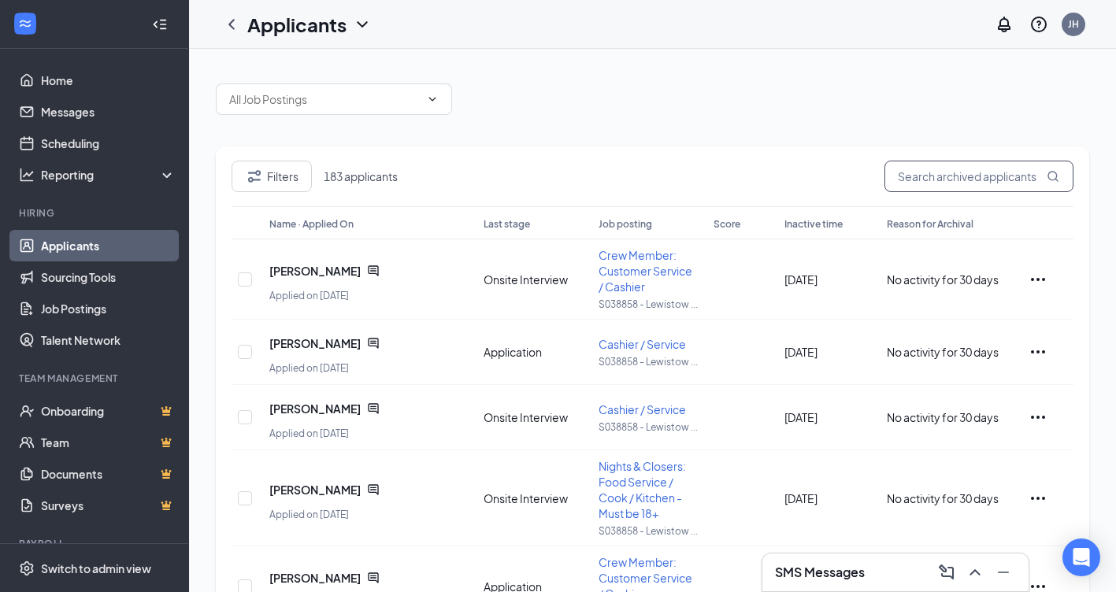
click at [988, 175] on input "text" at bounding box center [979, 177] width 189 height 32
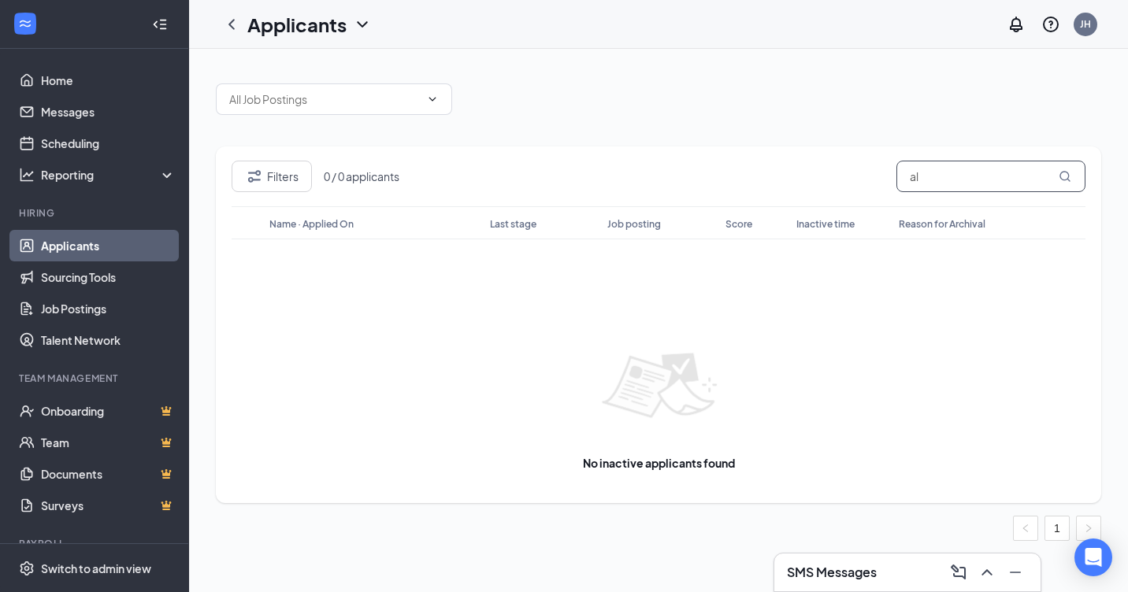
type input "a"
type input "[PERSON_NAME]"
click at [69, 84] on link "Home" at bounding box center [108, 81] width 135 height 32
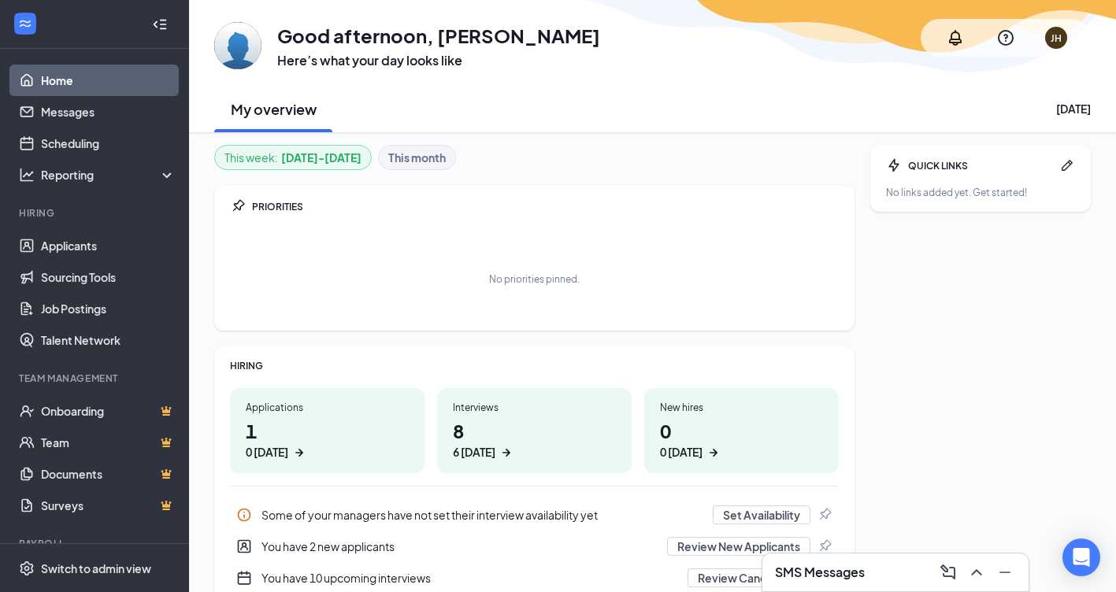
scroll to position [77, 0]
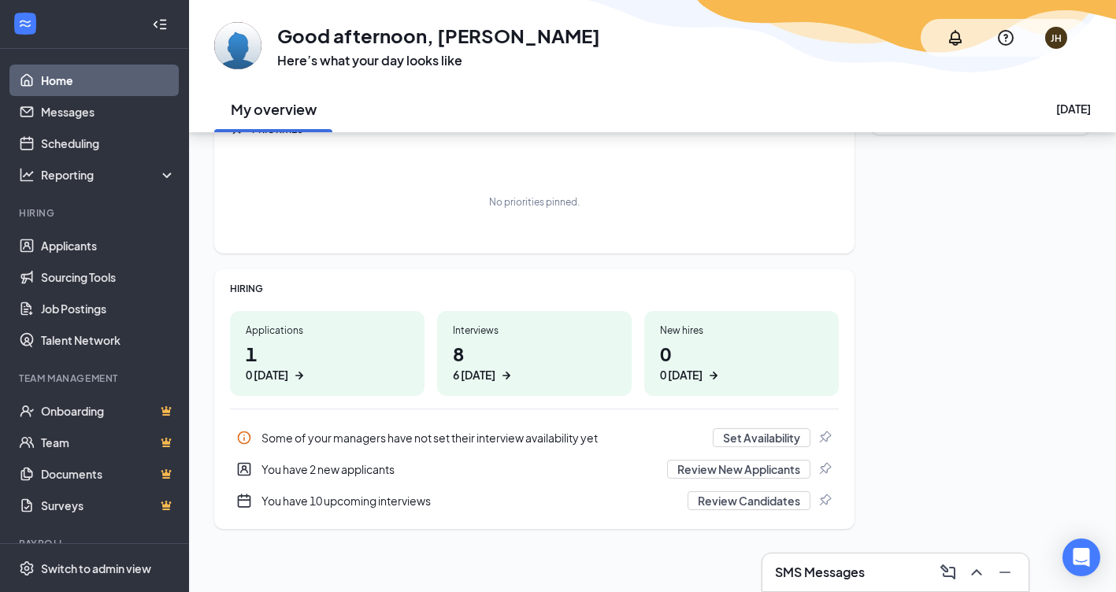
click at [343, 493] on div "You have 10 upcoming interviews" at bounding box center [469, 501] width 417 height 16
